Goal: Task Accomplishment & Management: Use online tool/utility

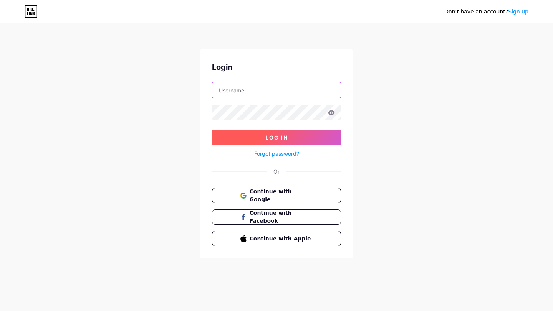
type input "[EMAIL_ADDRESS][DOMAIN_NAME]"
click at [277, 139] on span "Log In" at bounding box center [276, 137] width 23 height 7
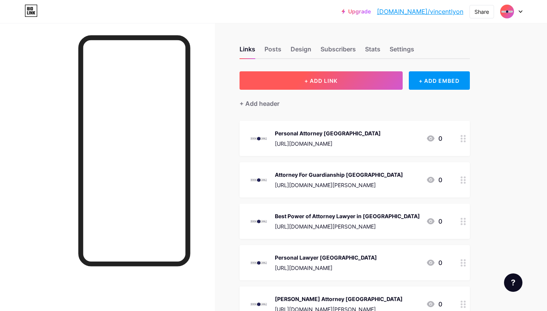
click at [318, 85] on button "+ ADD LINK" at bounding box center [321, 80] width 163 height 18
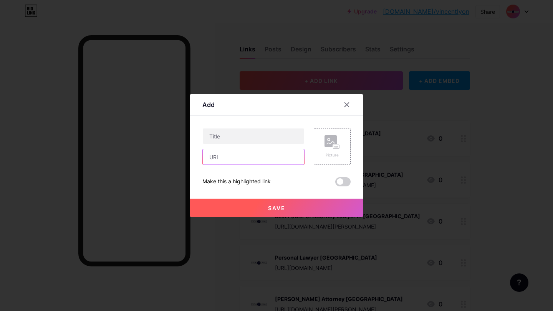
click at [242, 155] on input "text" at bounding box center [253, 156] width 101 height 15
paste input "https://speakerdeck.com/vincentlyon"
type input "https://speakerdeck.com/vincentlyon"
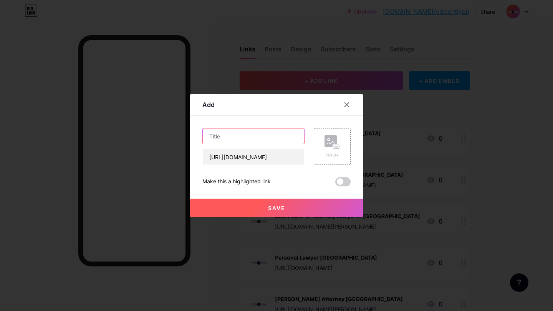
click at [260, 131] on input "text" at bounding box center [253, 136] width 101 height 15
paste input "Estate Planning Near Me Palm Coast"
type input "Estate Planning Near Me Palm Coast"
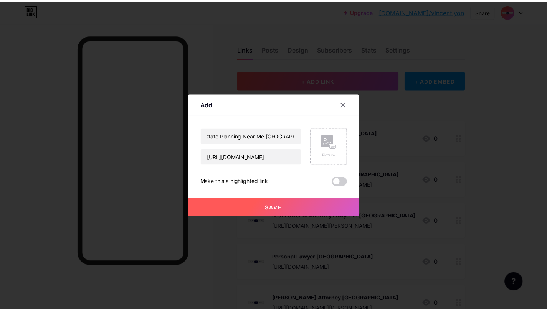
scroll to position [0, 0]
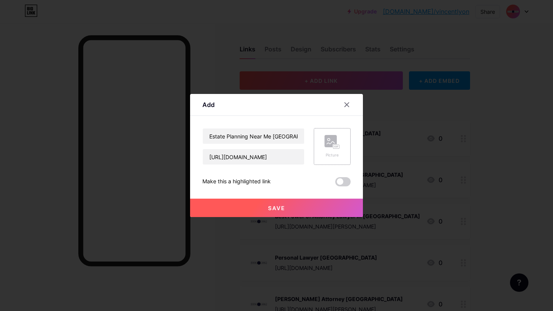
click at [331, 146] on rect at bounding box center [331, 141] width 12 height 12
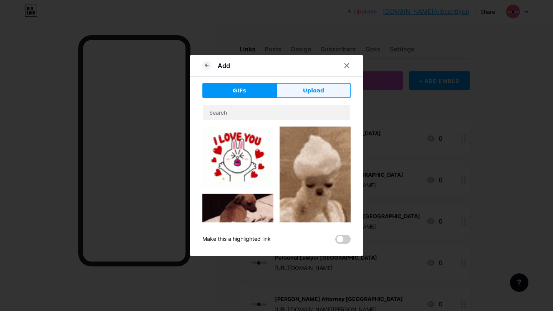
click at [310, 93] on span "Upload" at bounding box center [313, 91] width 21 height 8
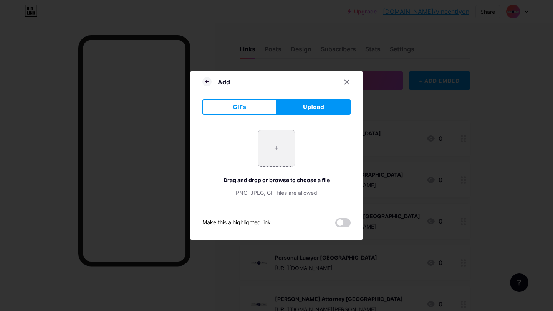
click at [278, 150] on input "file" at bounding box center [276, 149] width 36 height 36
type input "C:\fakepath\Lyon-Law-Logo-3.png"
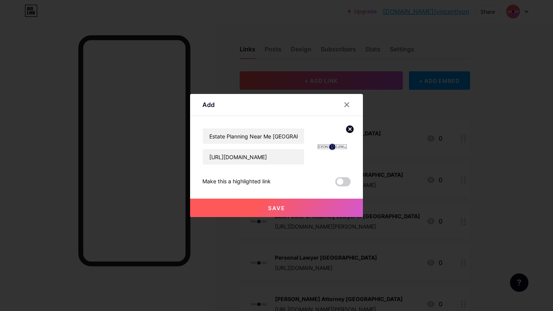
click at [277, 210] on span "Save" at bounding box center [276, 208] width 17 height 7
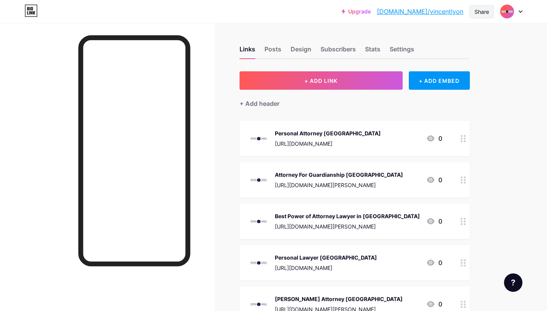
click at [485, 14] on div "Share" at bounding box center [482, 12] width 15 height 8
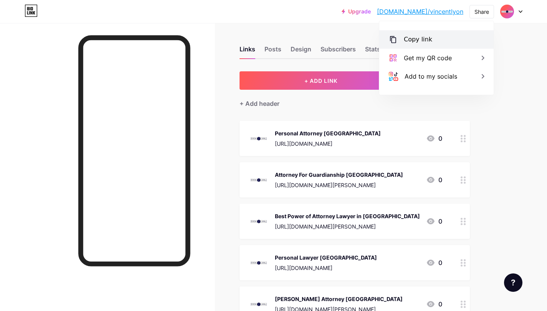
click at [436, 35] on div "Copy link" at bounding box center [436, 39] width 114 height 18
